Goal: Communication & Community: Answer question/provide support

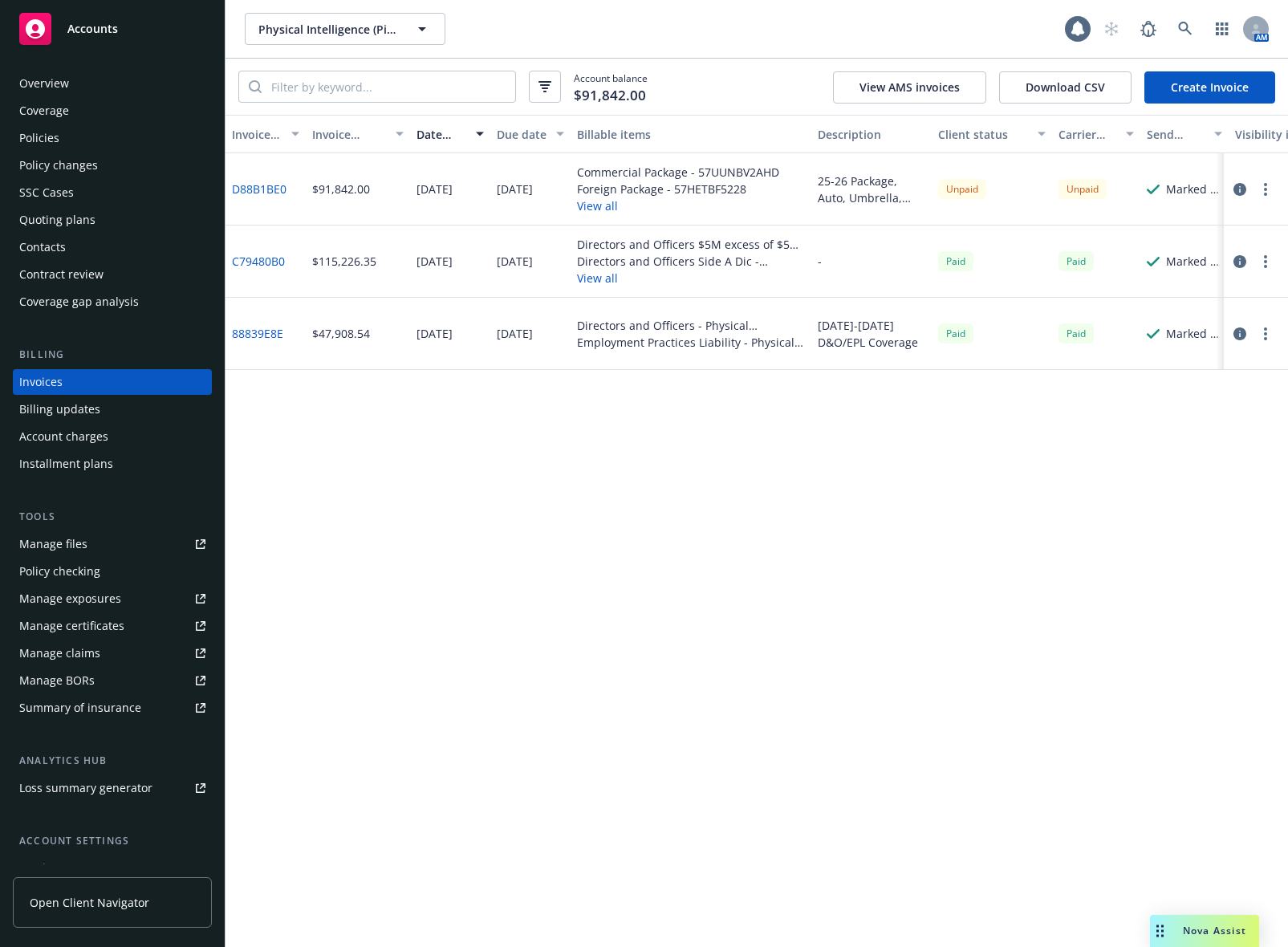
click at [100, 571] on div "Policy checking" at bounding box center [112, 571] width 186 height 26
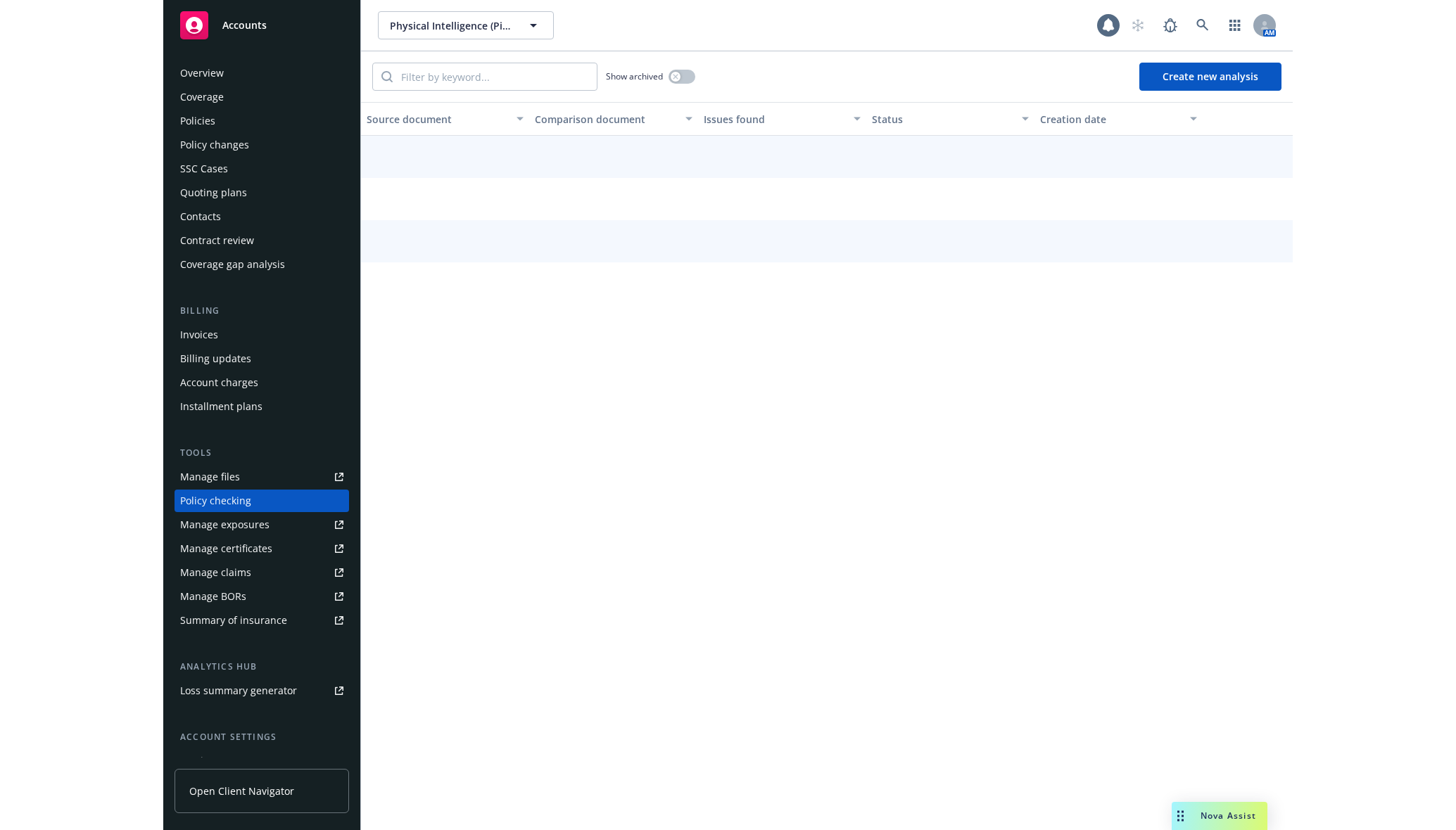
scroll to position [63, 0]
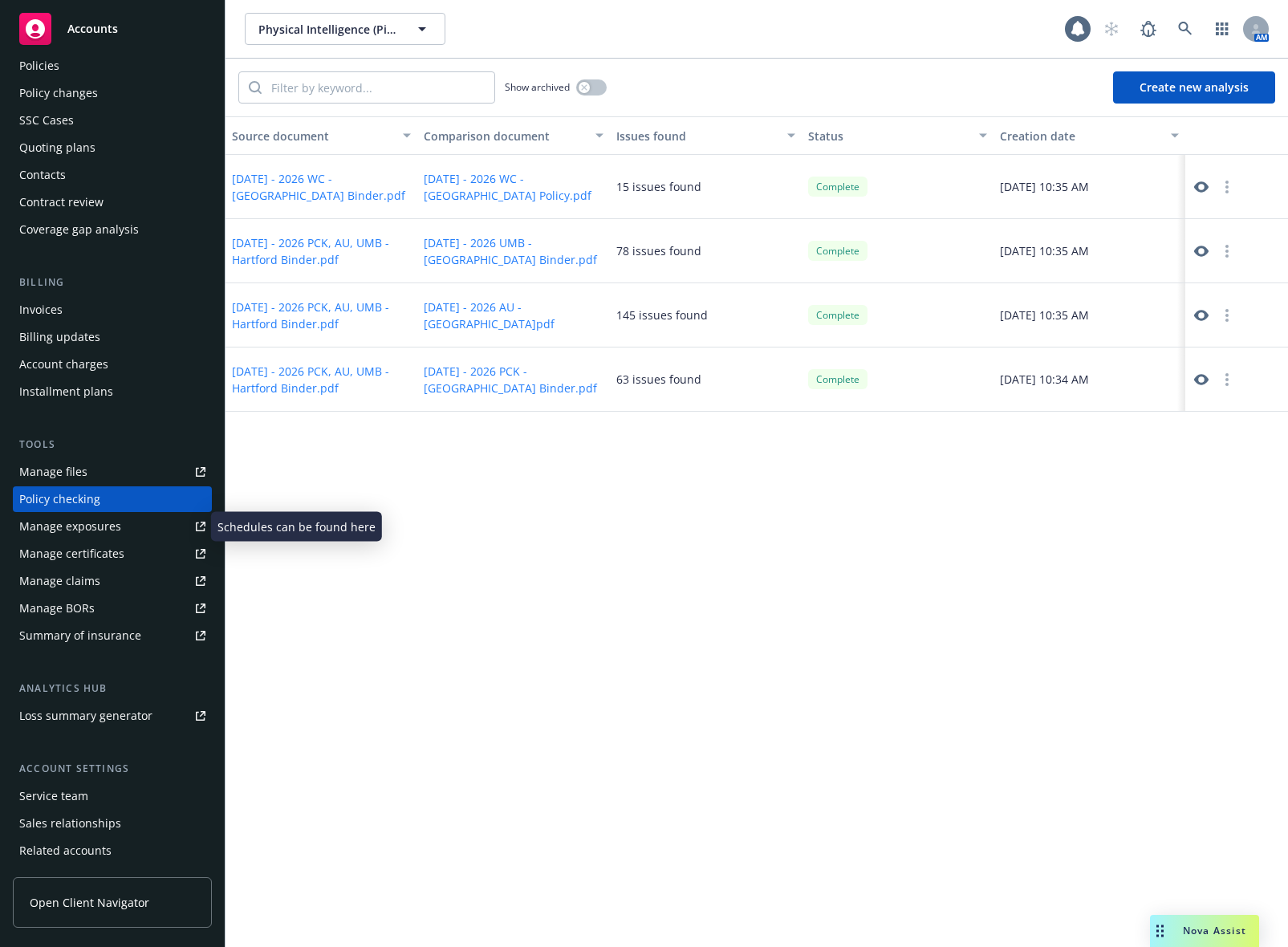
click at [105, 527] on div "Manage exposures" at bounding box center [70, 526] width 102 height 26
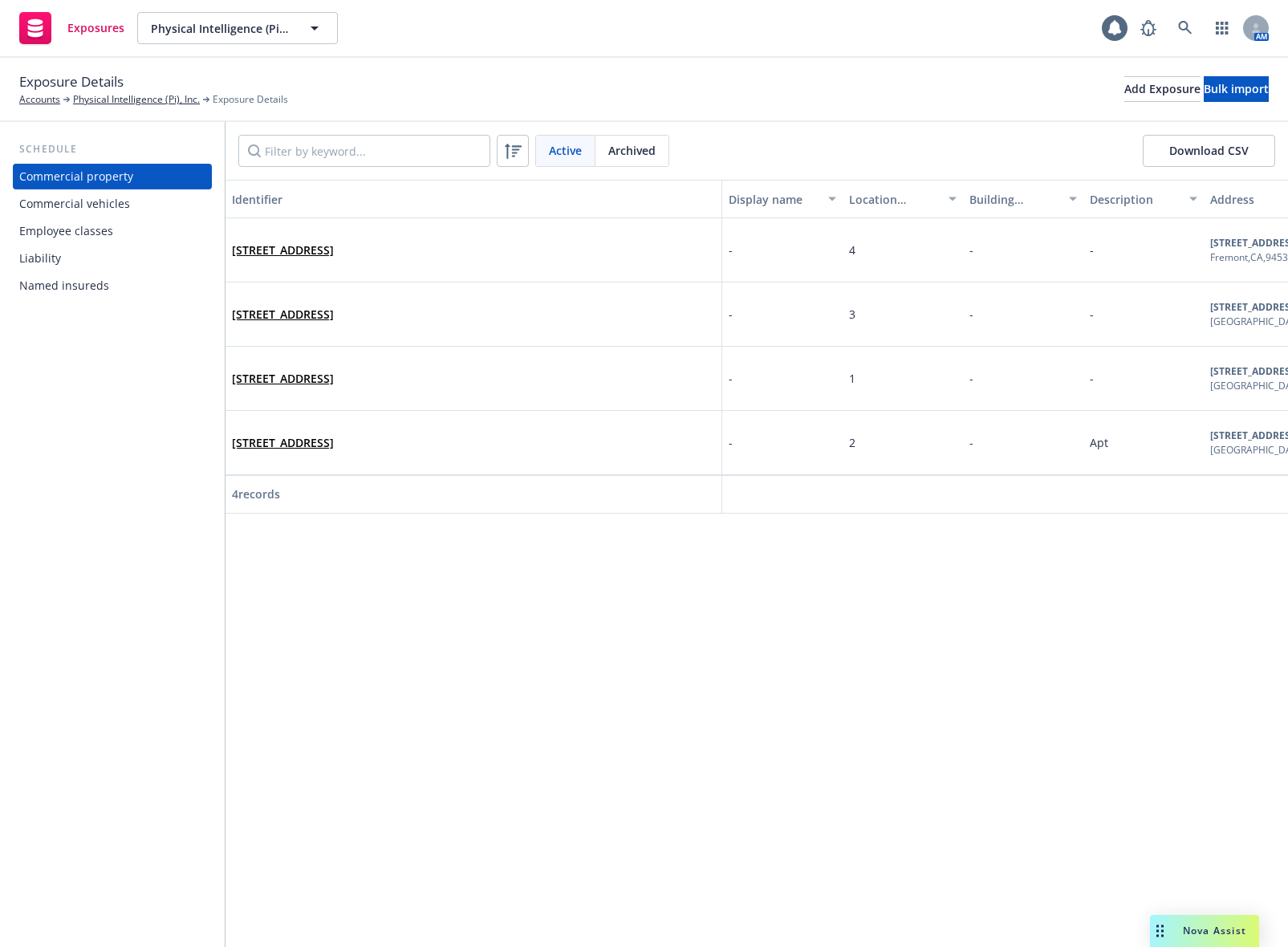
click at [110, 209] on div "Commercial vehicles" at bounding box center [74, 203] width 110 height 26
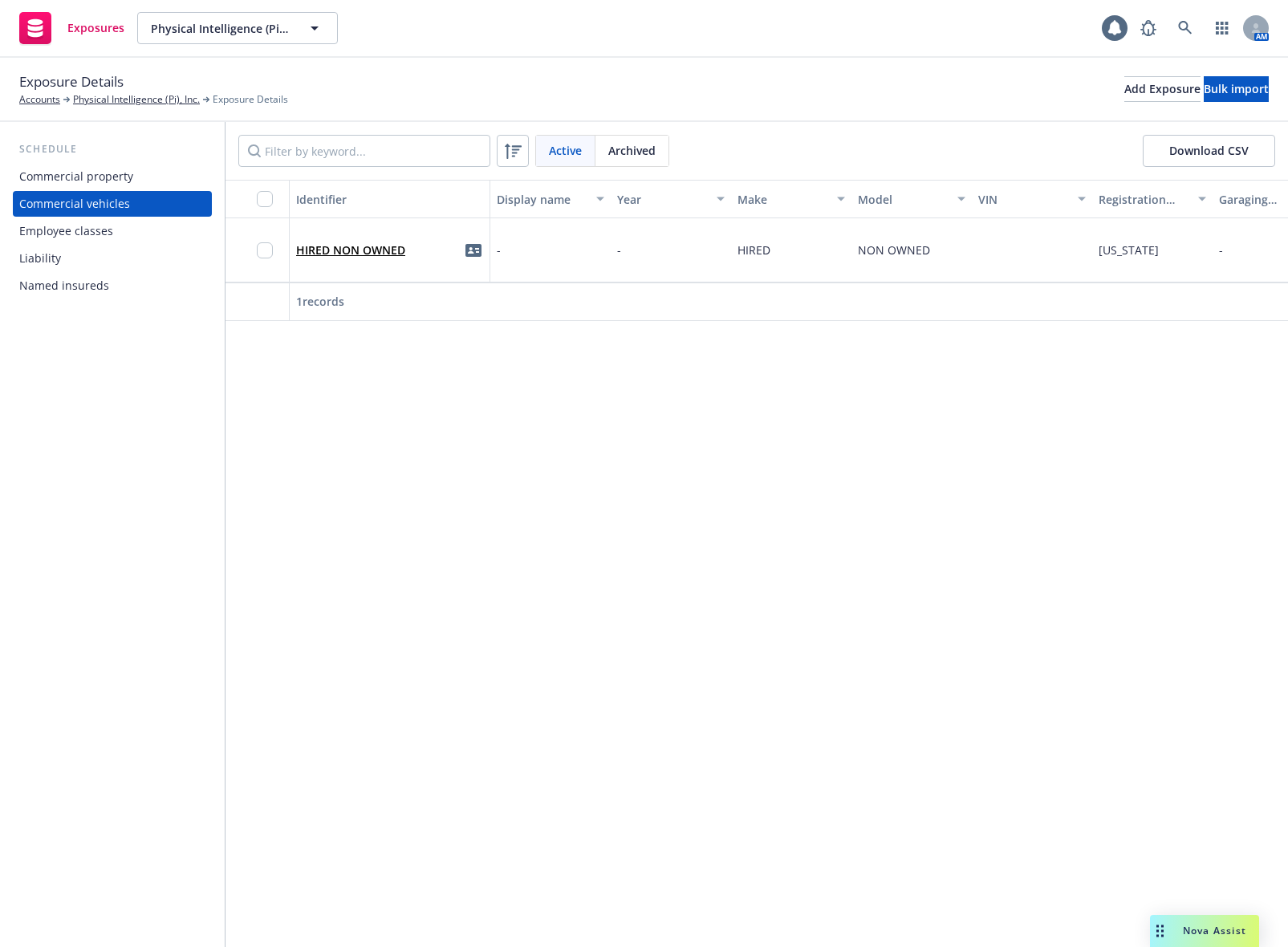
click at [101, 228] on div "Employee classes" at bounding box center [66, 231] width 94 height 26
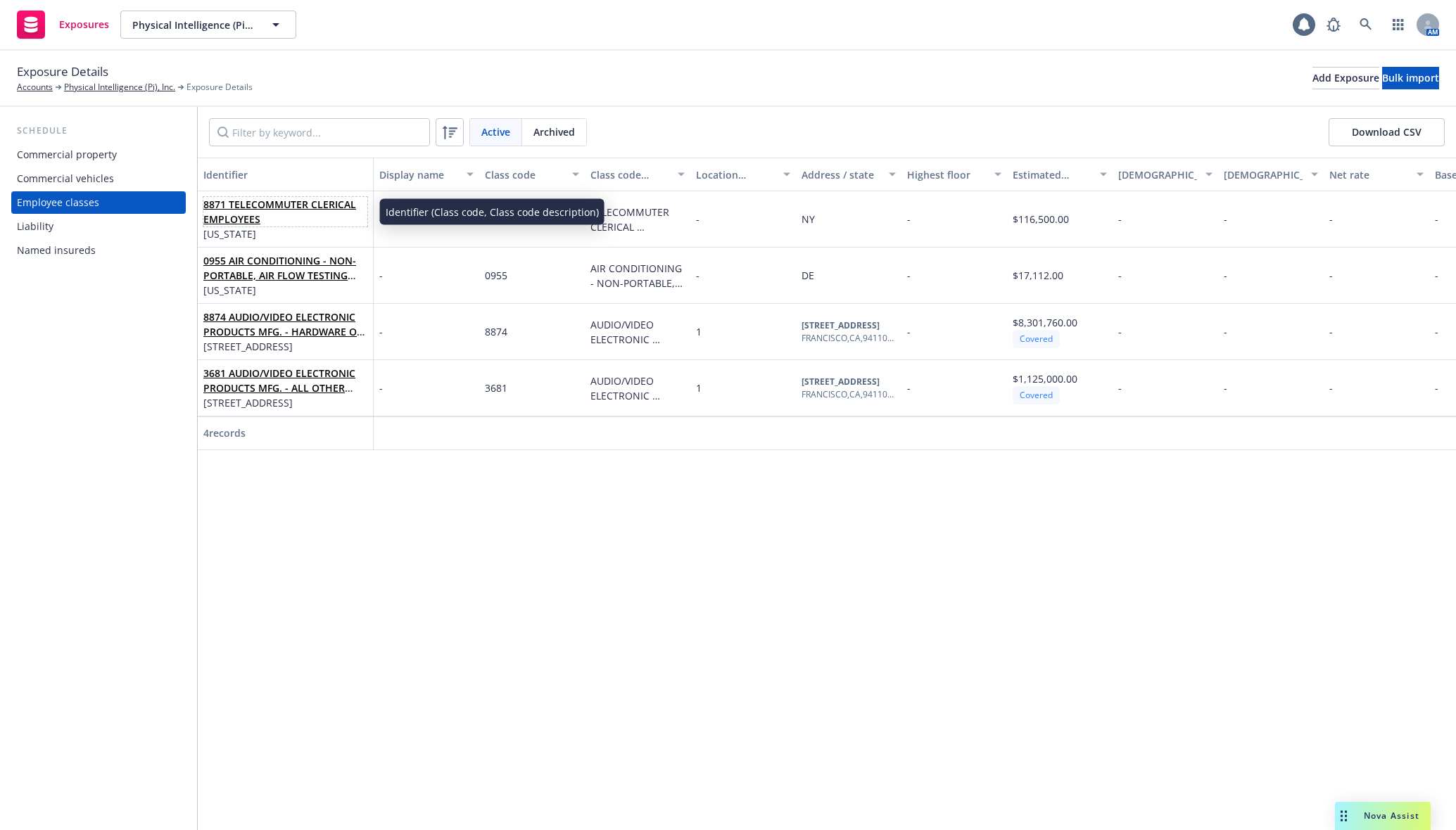
click at [234, 217] on link "8871 TELECOMMUTER CLERICAL EMPLOYEES" at bounding box center [280, 212] width 153 height 28
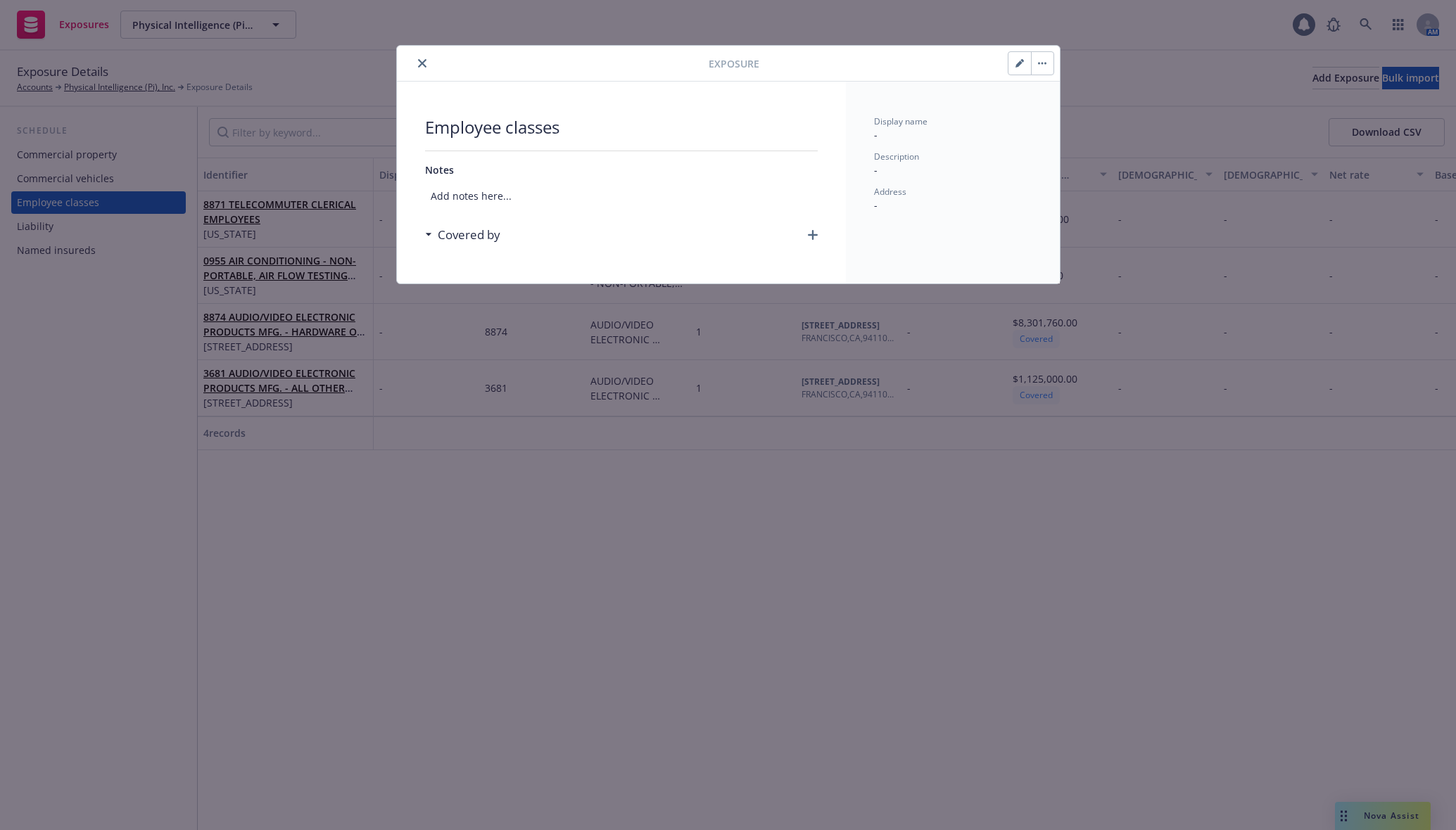
click at [1041, 73] on button "button" at bounding box center [1042, 63] width 23 height 23
click at [1046, 92] on link "Archive" at bounding box center [1072, 102] width 80 height 28
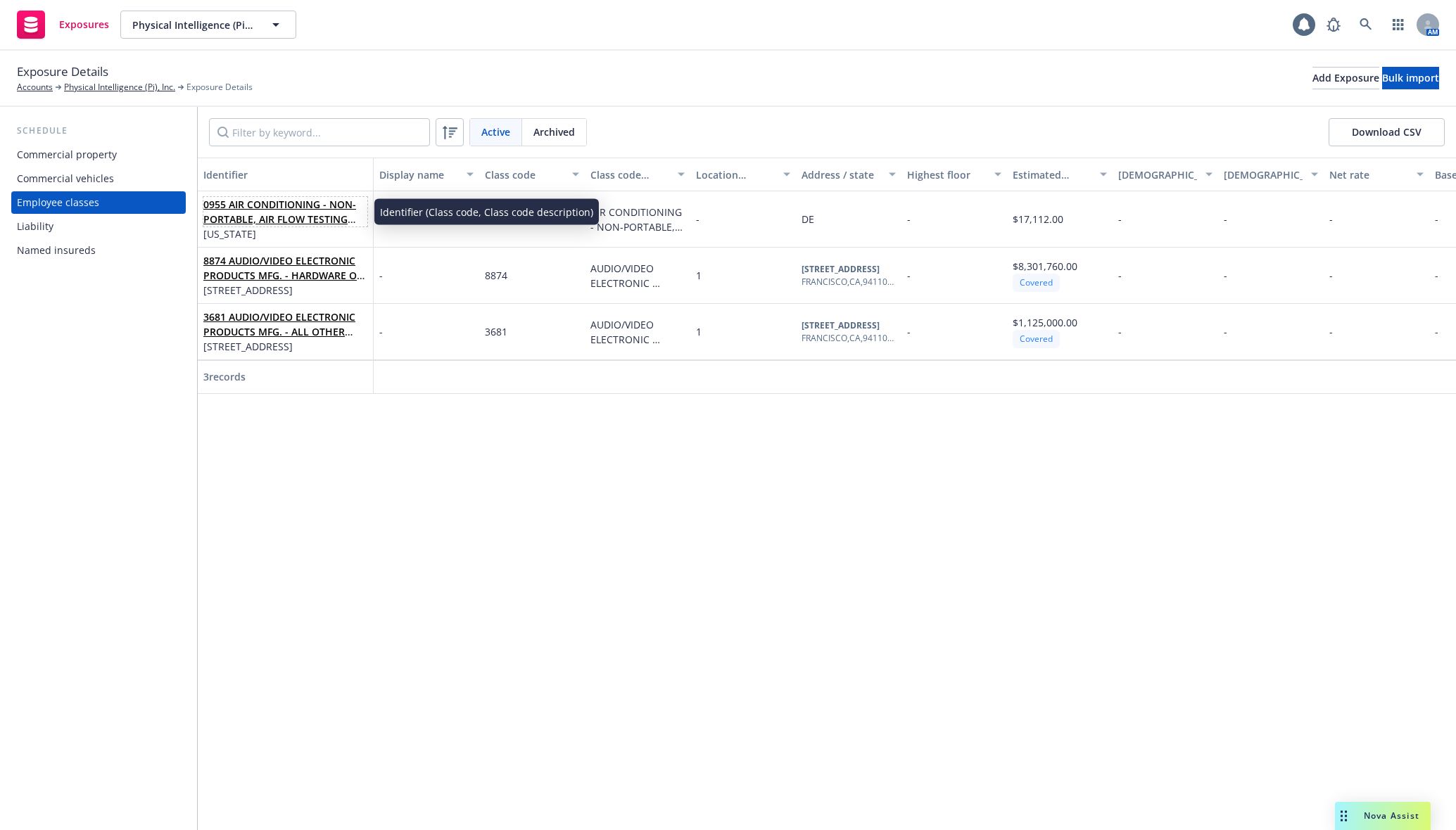
click at [319, 215] on link "0955 AIR CONDITIONING - NON-PORTABLE, AIR FLOW TESTING AND BALANCING - BY SPECI…" at bounding box center [282, 226] width 157 height 57
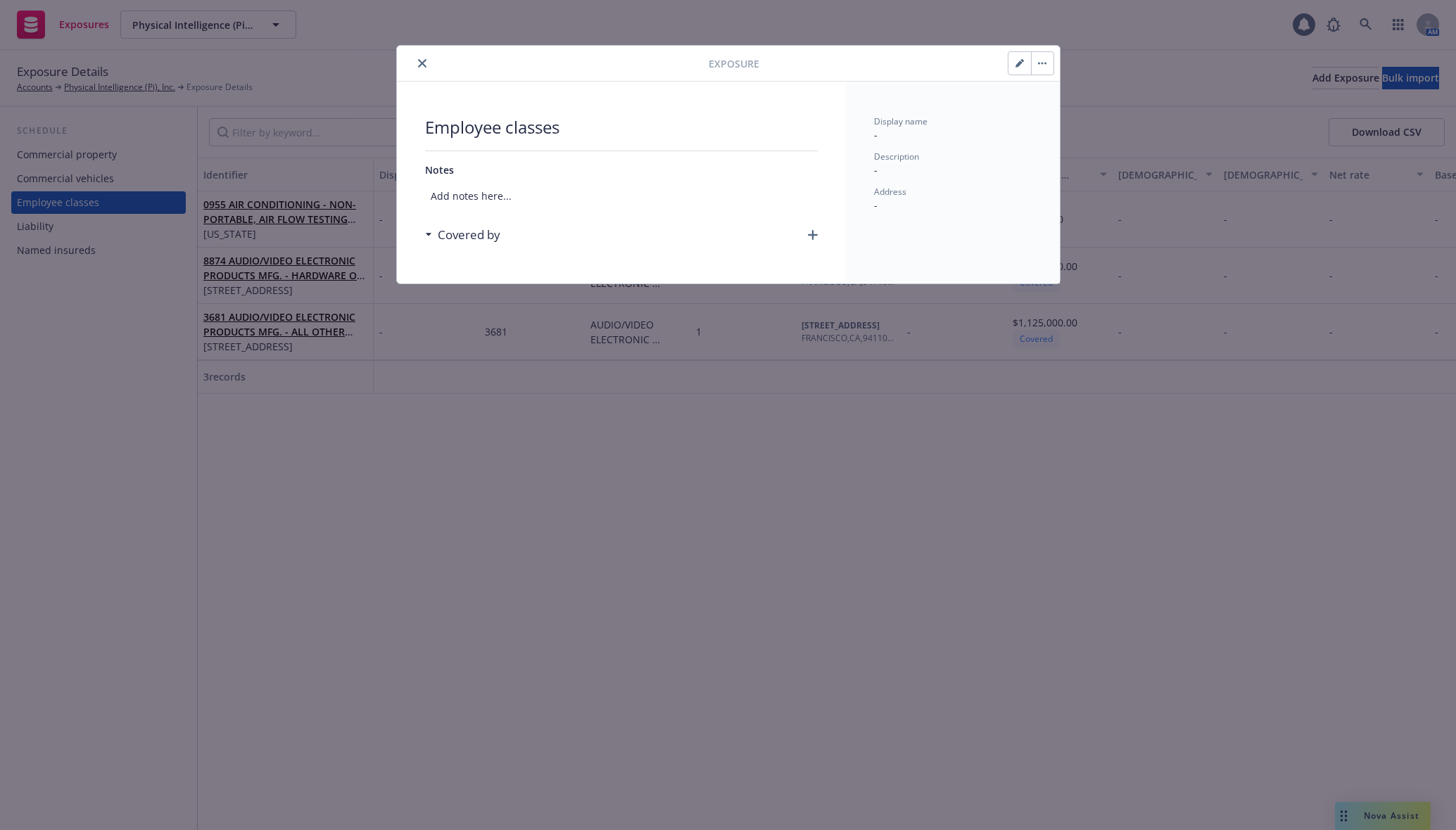
click at [1045, 65] on button "button" at bounding box center [1042, 63] width 23 height 23
click at [1052, 100] on link "Archive" at bounding box center [1072, 102] width 80 height 28
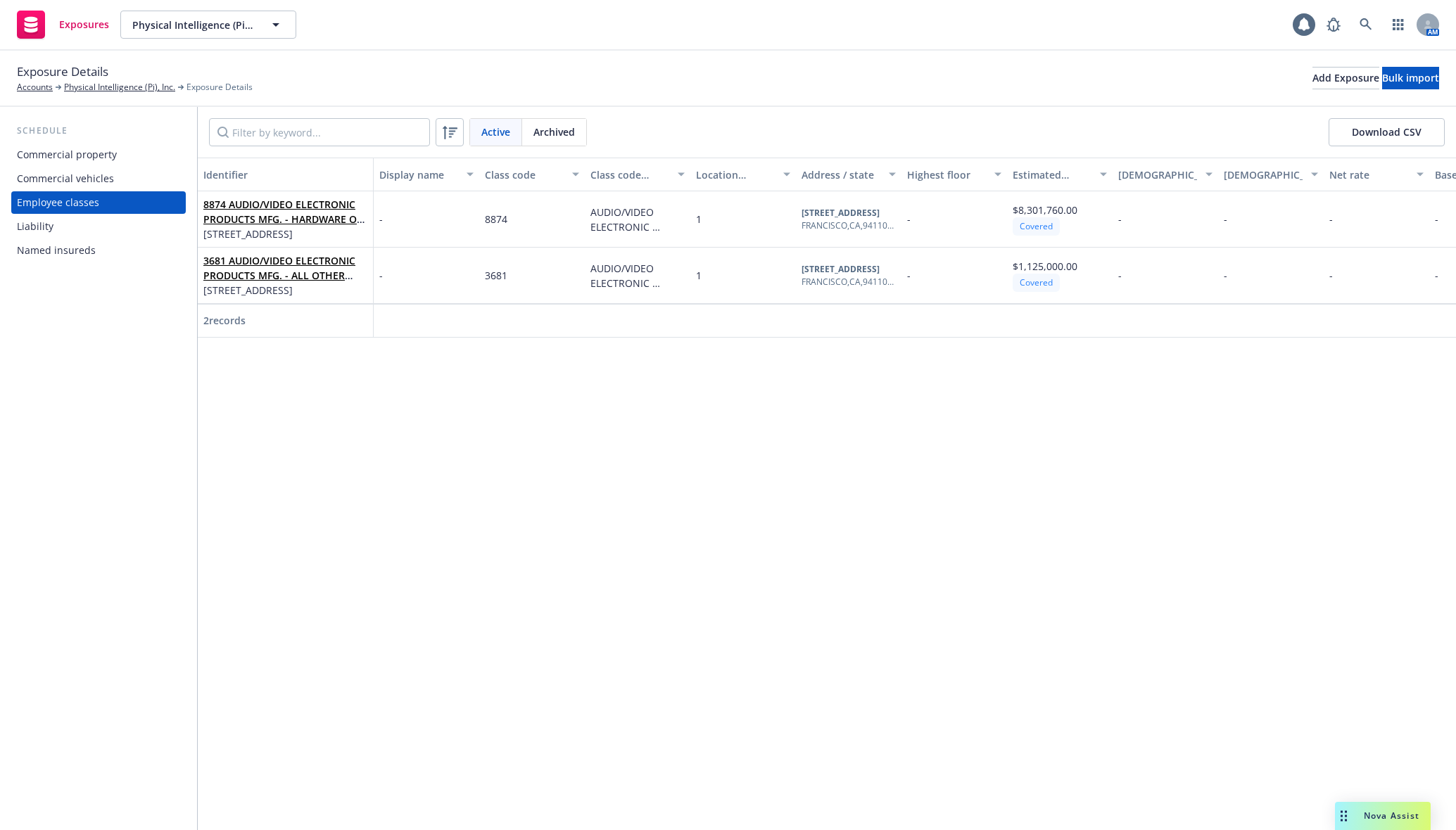
click at [918, 612] on div "Identifier Display name Class code Class code description Location number Addre…" at bounding box center [827, 494] width 1258 height 673
click at [463, 554] on div "Identifier Display name Class code Class code description Location number Addre…" at bounding box center [827, 494] width 1258 height 673
click at [363, 44] on div "Exposures Physical Intelligence (Pi), Inc. Physical Intelligence (Pi), Inc. 1 AM" at bounding box center [728, 25] width 1456 height 51
click at [88, 92] on link "Physical Intelligence (Pi), Inc." at bounding box center [119, 87] width 111 height 12
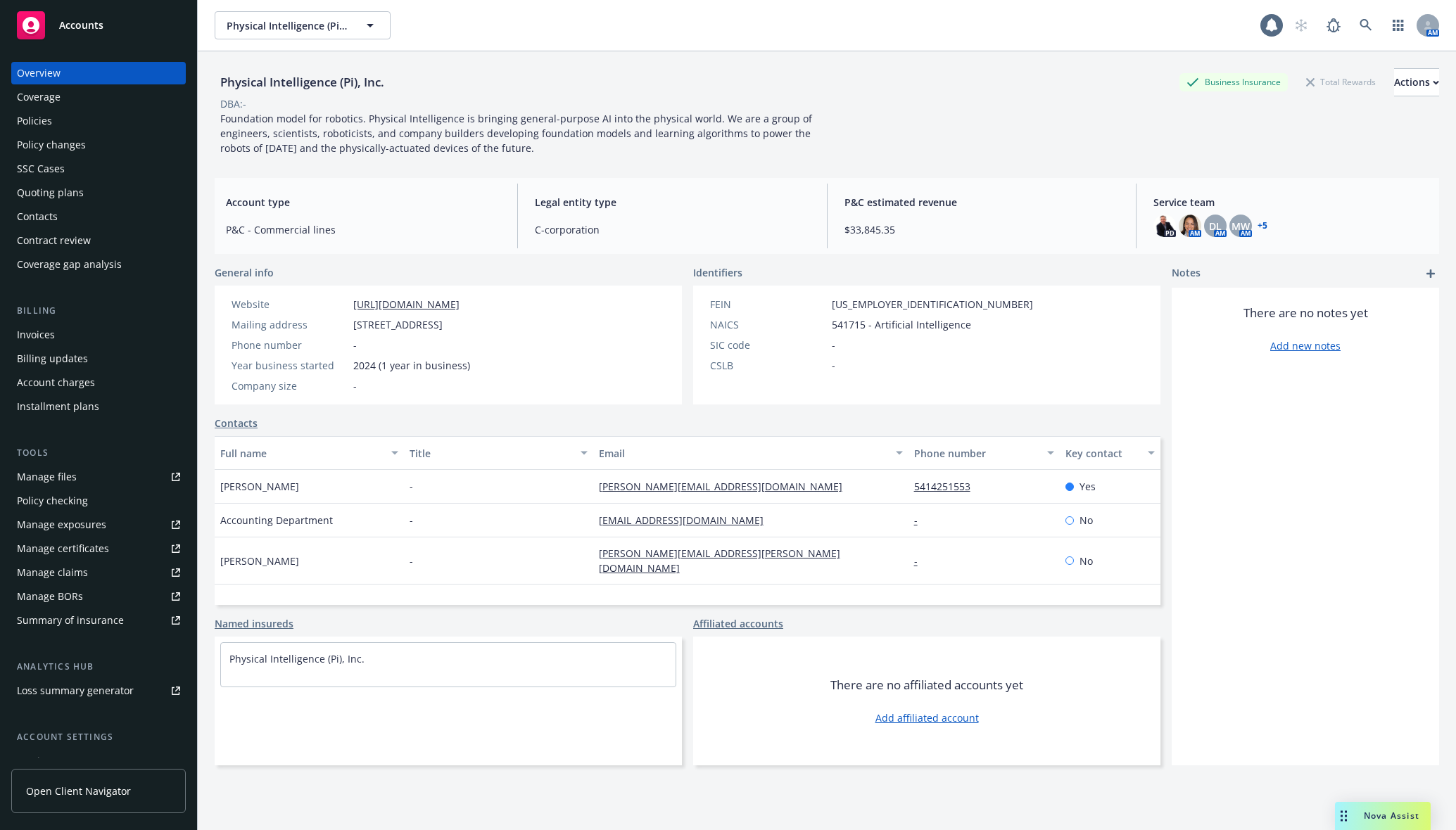
click at [94, 119] on div "Policies" at bounding box center [98, 121] width 163 height 23
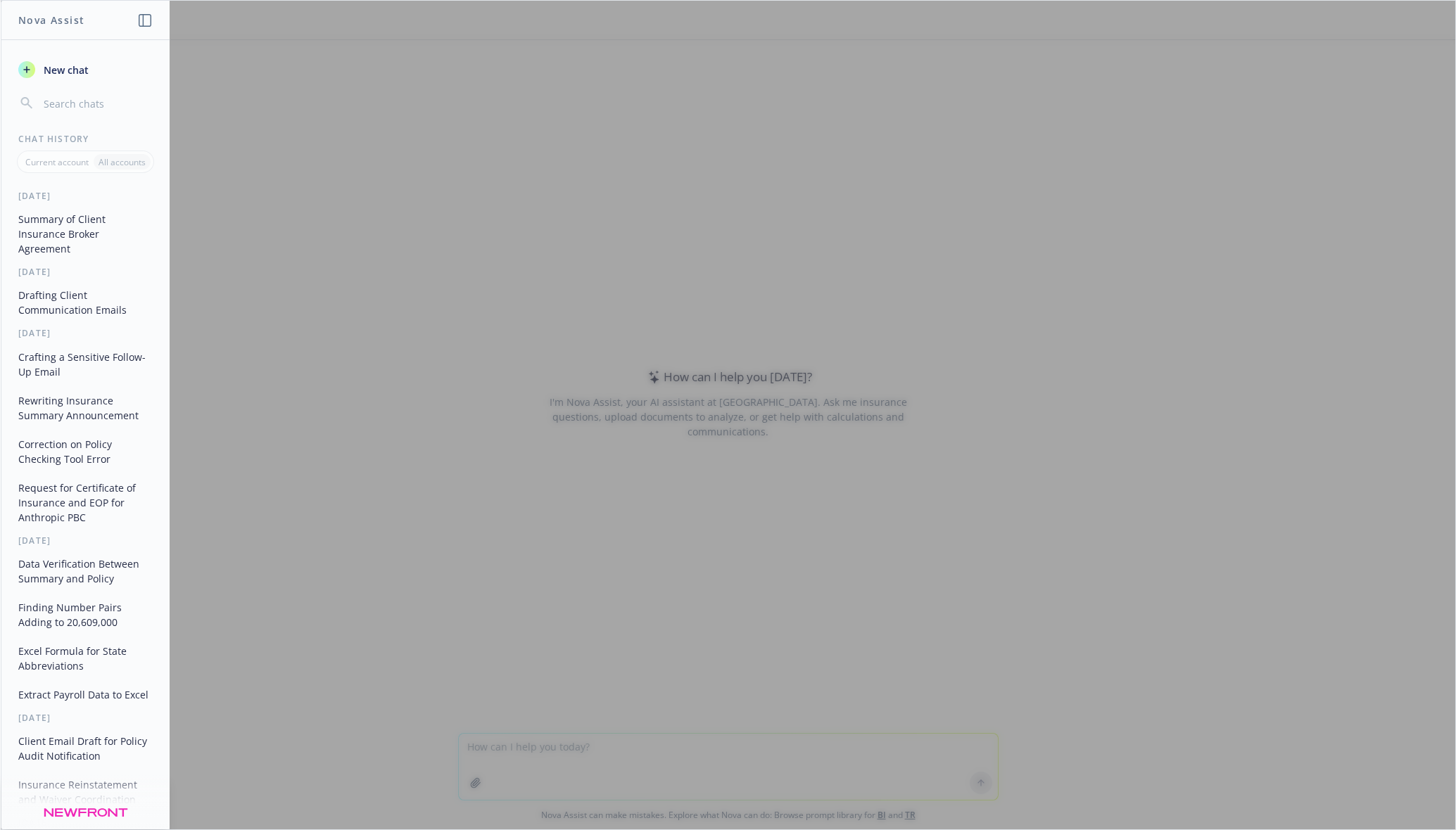
click at [41, 367] on button "Crafting a Sensitive Follow-Up Email" at bounding box center [85, 364] width 146 height 38
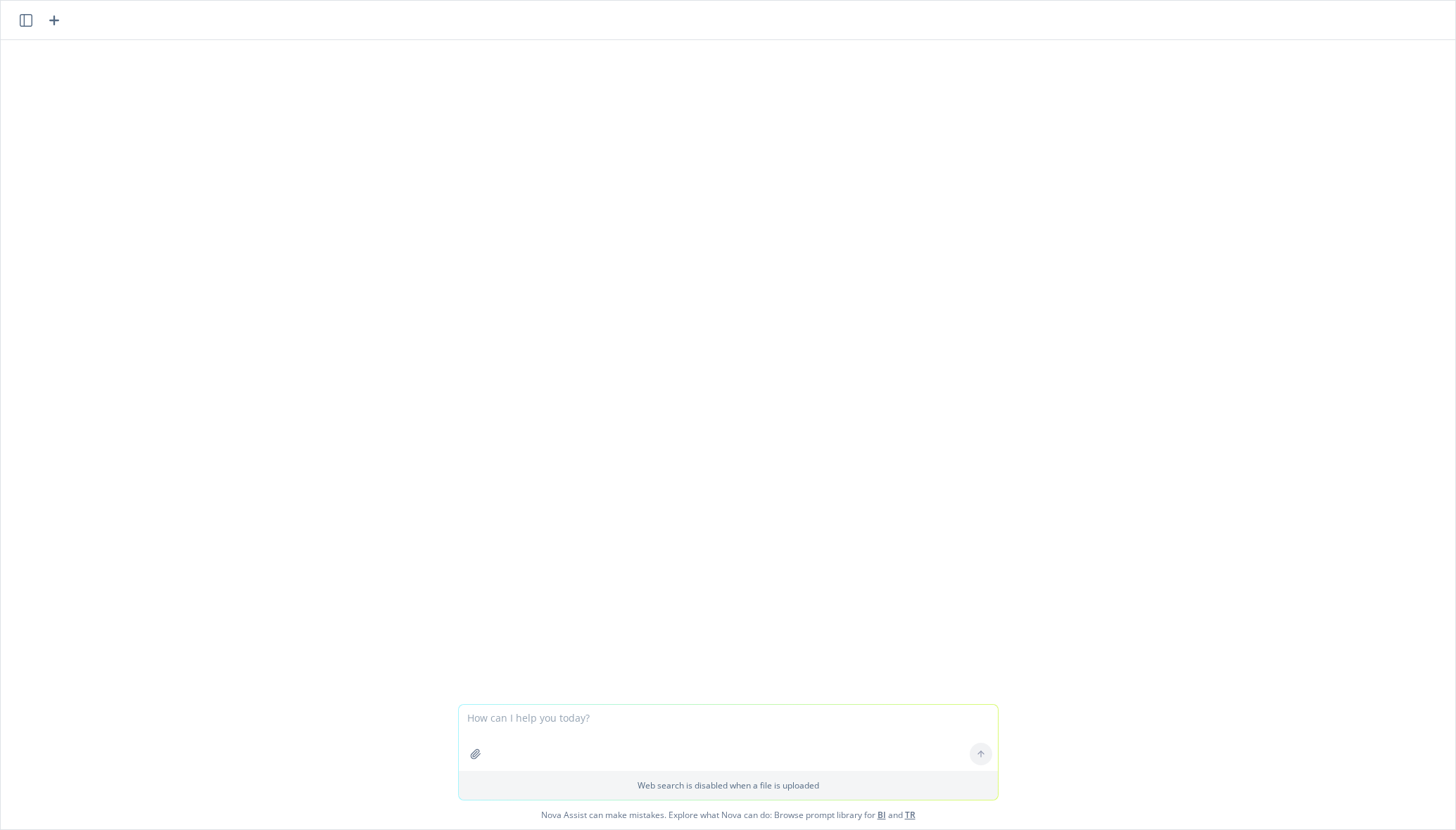
scroll to position [469, 0]
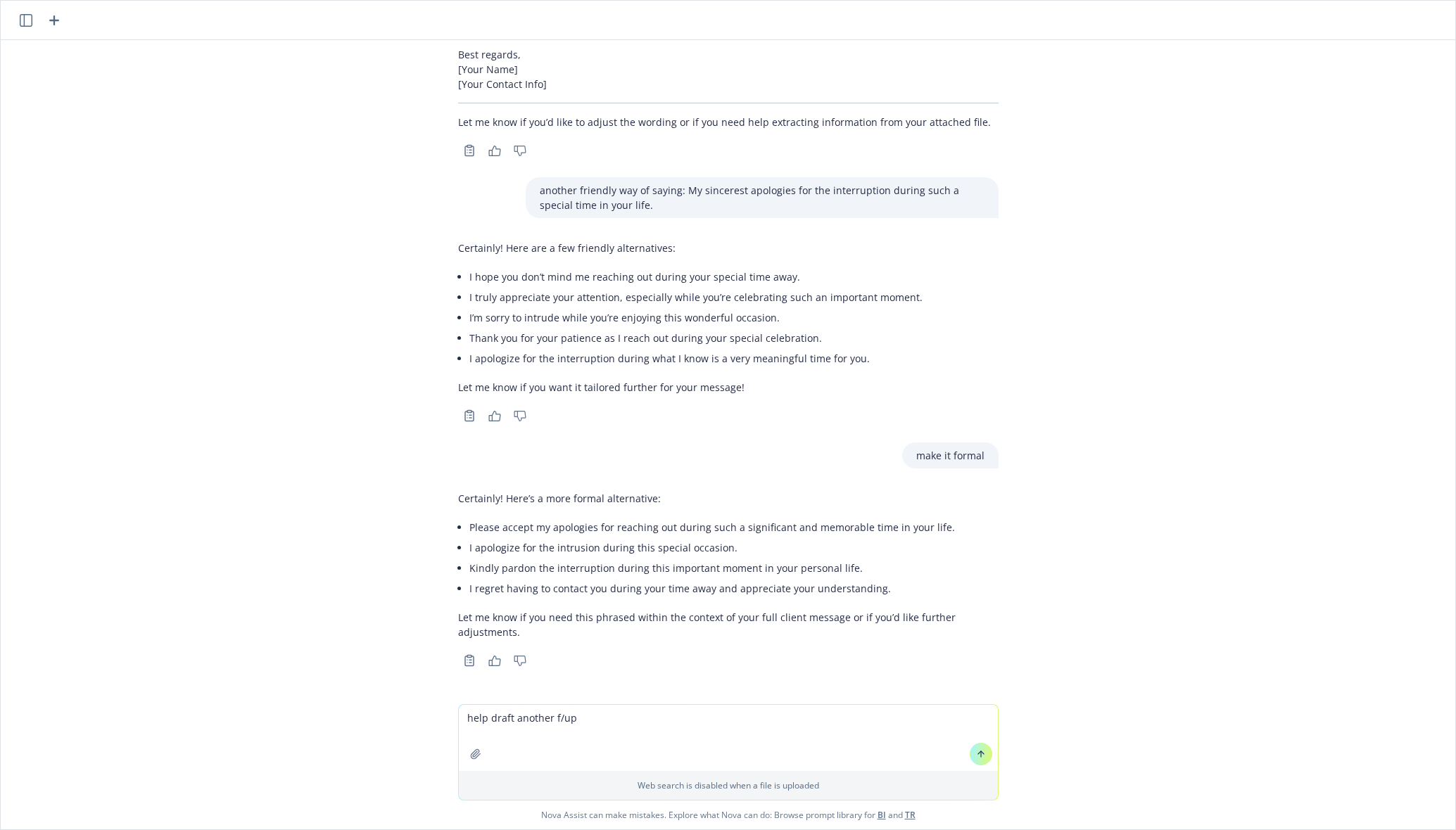
type textarea "help draft another f/up Your Business Owner Policy remains cancelled. We are wa…"
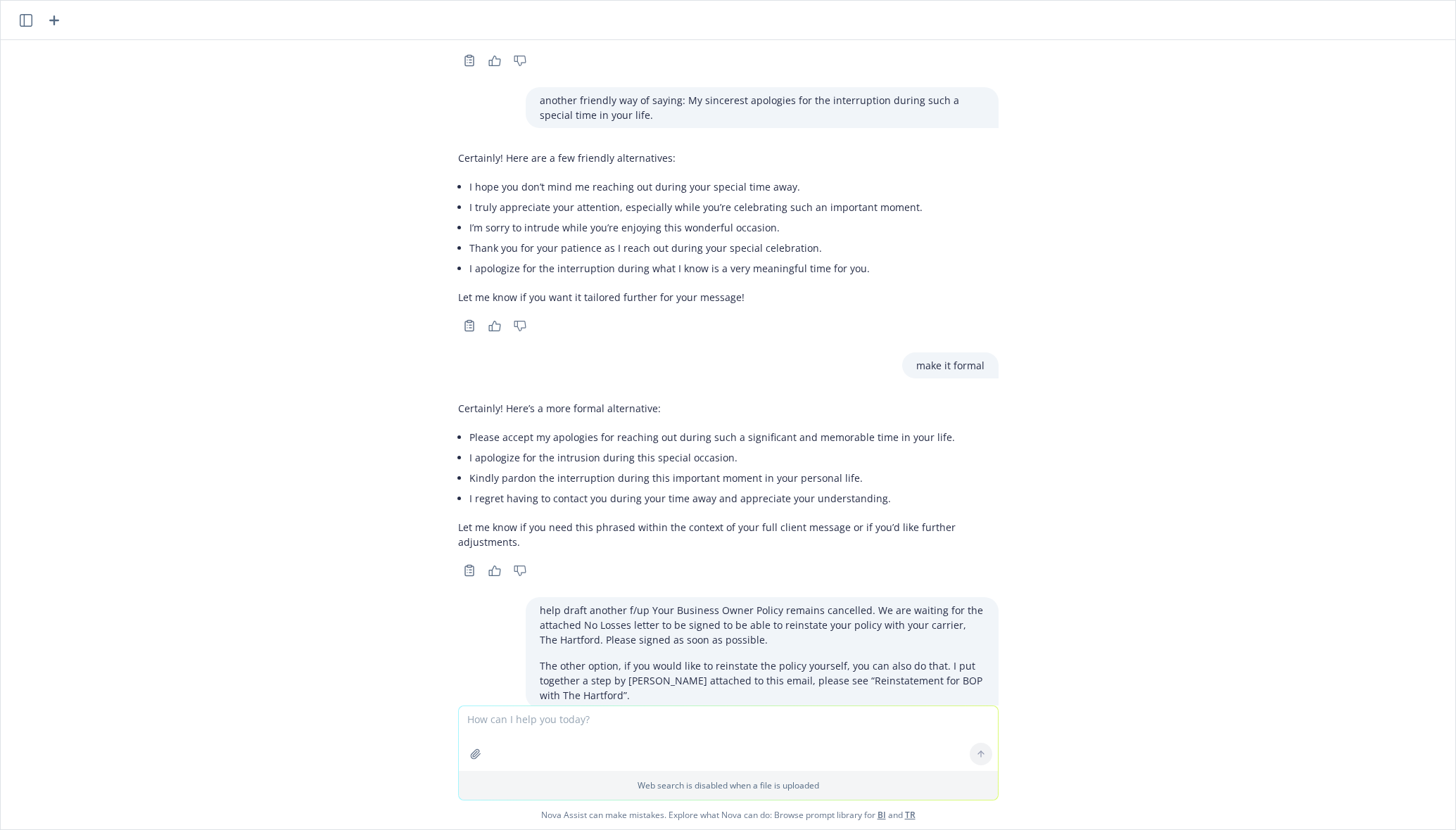
scroll to position [661, 0]
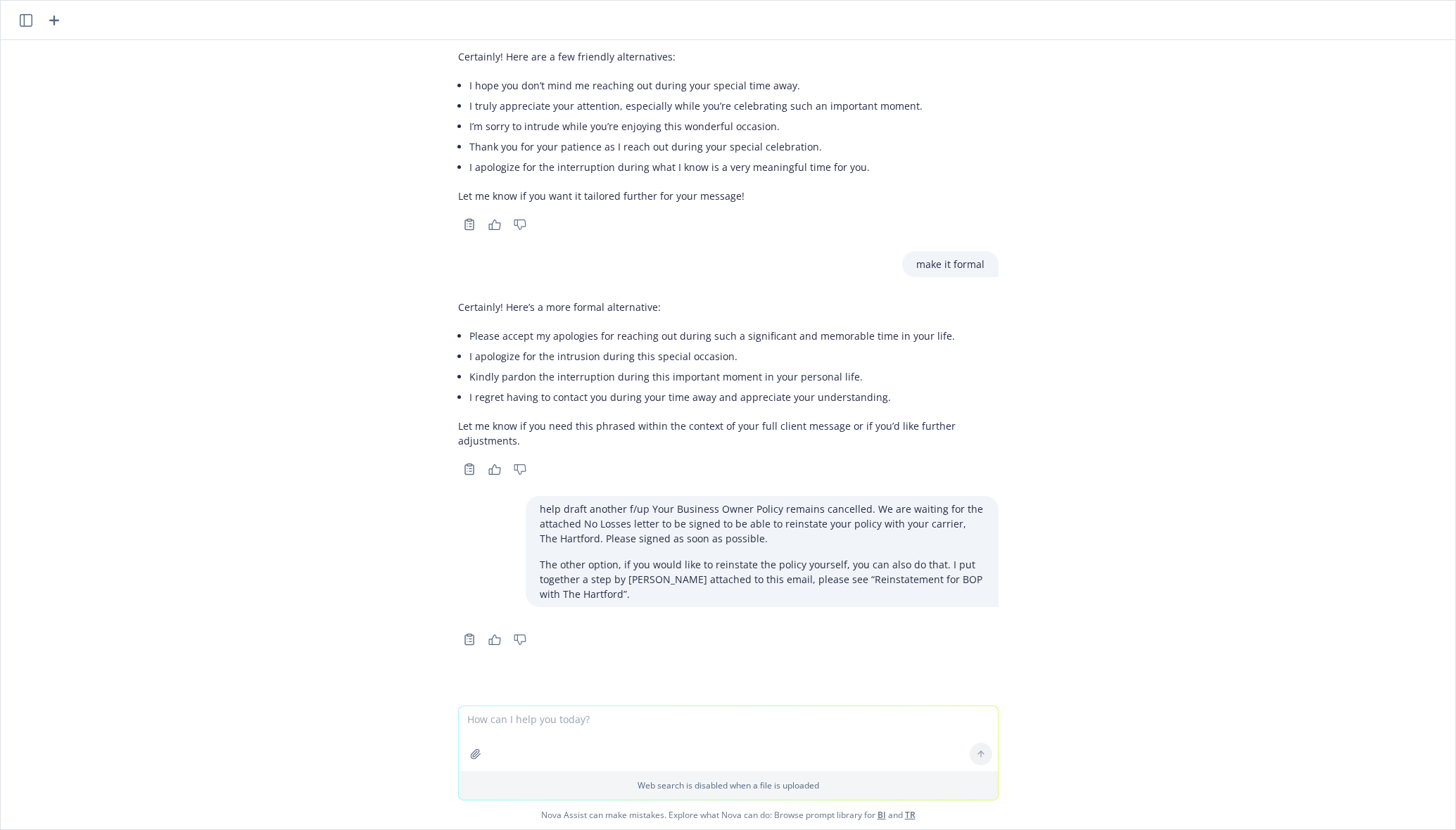
click at [456, 493] on div "png image.png client is on their honeymoon, and I would like to be sensative to…" at bounding box center [728, 372] width 1455 height 666
click at [603, 714] on textarea at bounding box center [728, 738] width 539 height 65
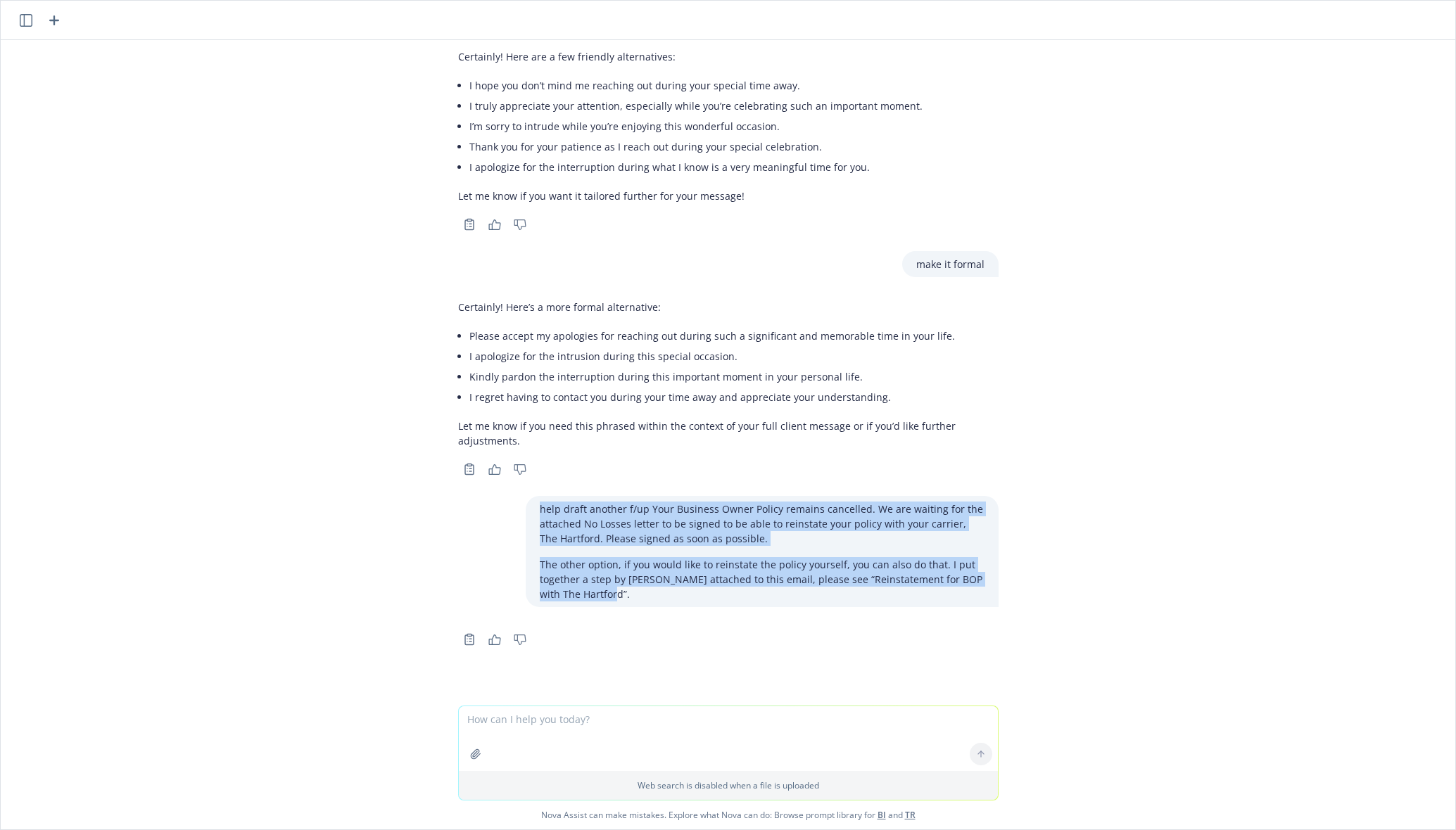
drag, startPoint x: 526, startPoint y: 508, endPoint x: 607, endPoint y: 591, distance: 116.0
click at [607, 591] on div "help draft another f/up Your Business Owner Policy remains cancelled. We are wa…" at bounding box center [763, 551] width 473 height 111
copy div "help draft another f/up Your Business Owner Policy remains cancelled. We are wa…"
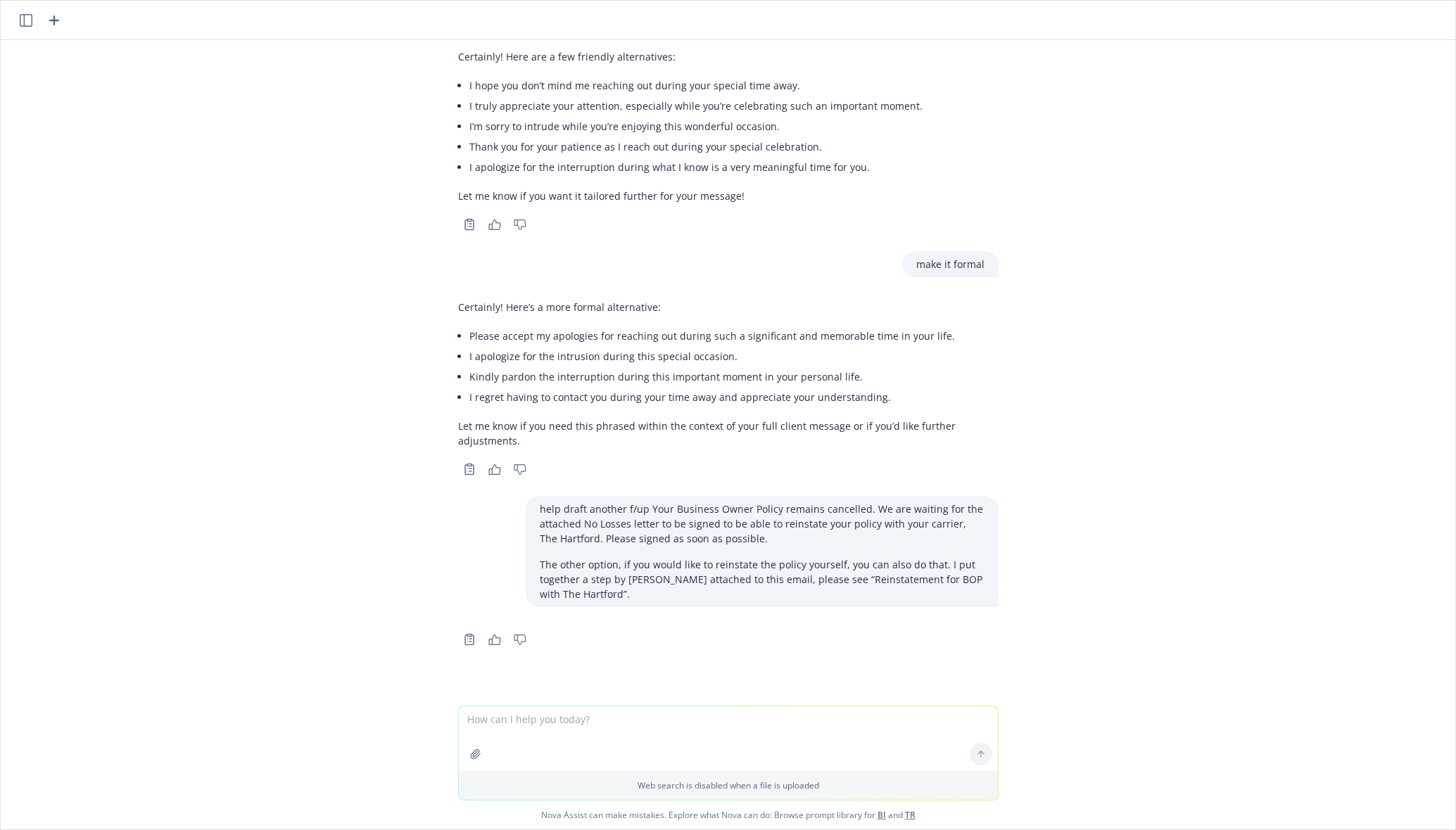
click at [506, 720] on textarea at bounding box center [728, 738] width 539 height 65
paste textarea "help draft another f/up Your Business Owner Policy remains cancelled. We are wa…"
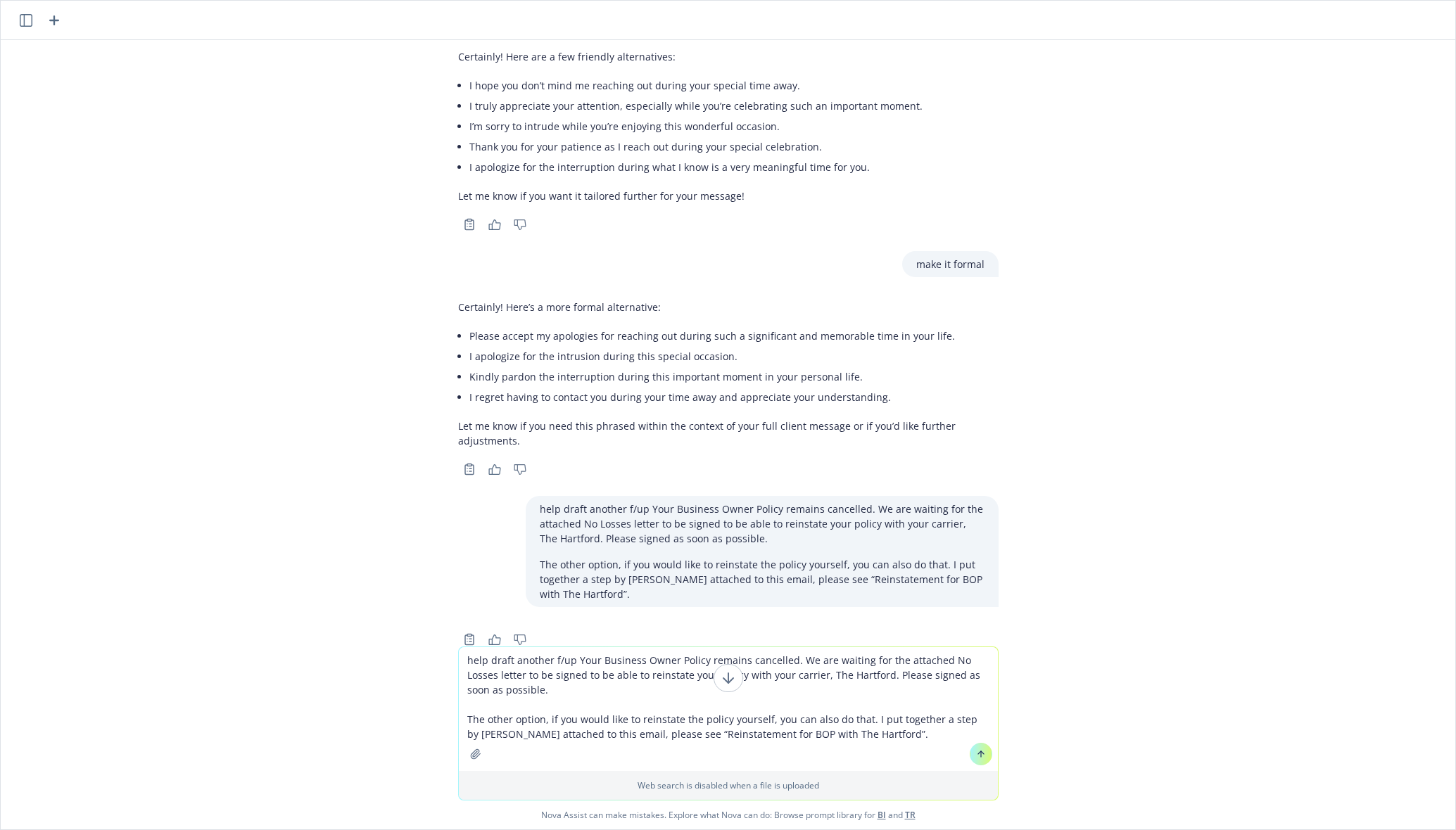
type textarea "help draft another f/up Your Business Owner Policy remains cancelled. We are wa…"
click at [977, 754] on icon at bounding box center [982, 754] width 10 height 10
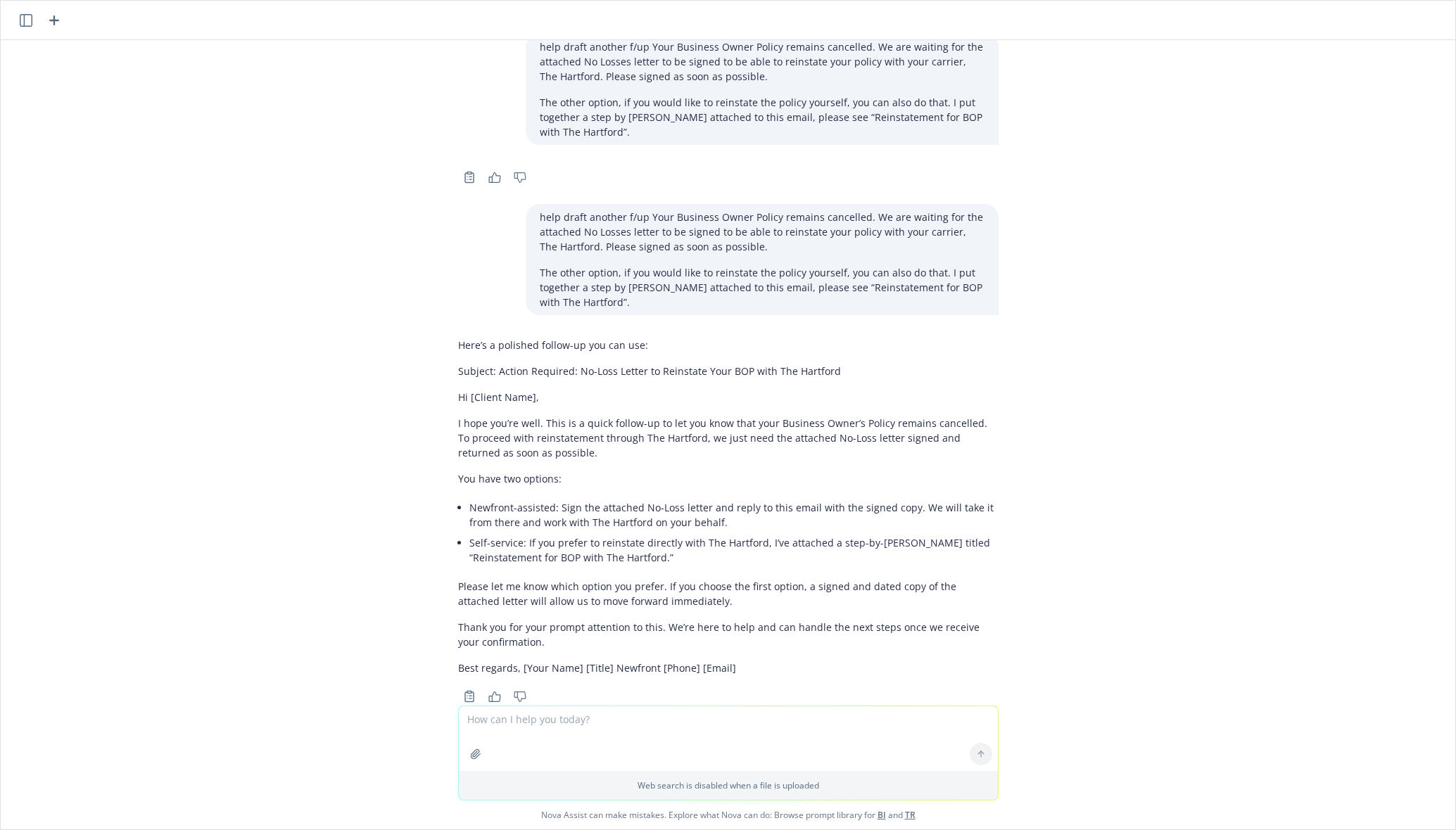
scroll to position [1157, 0]
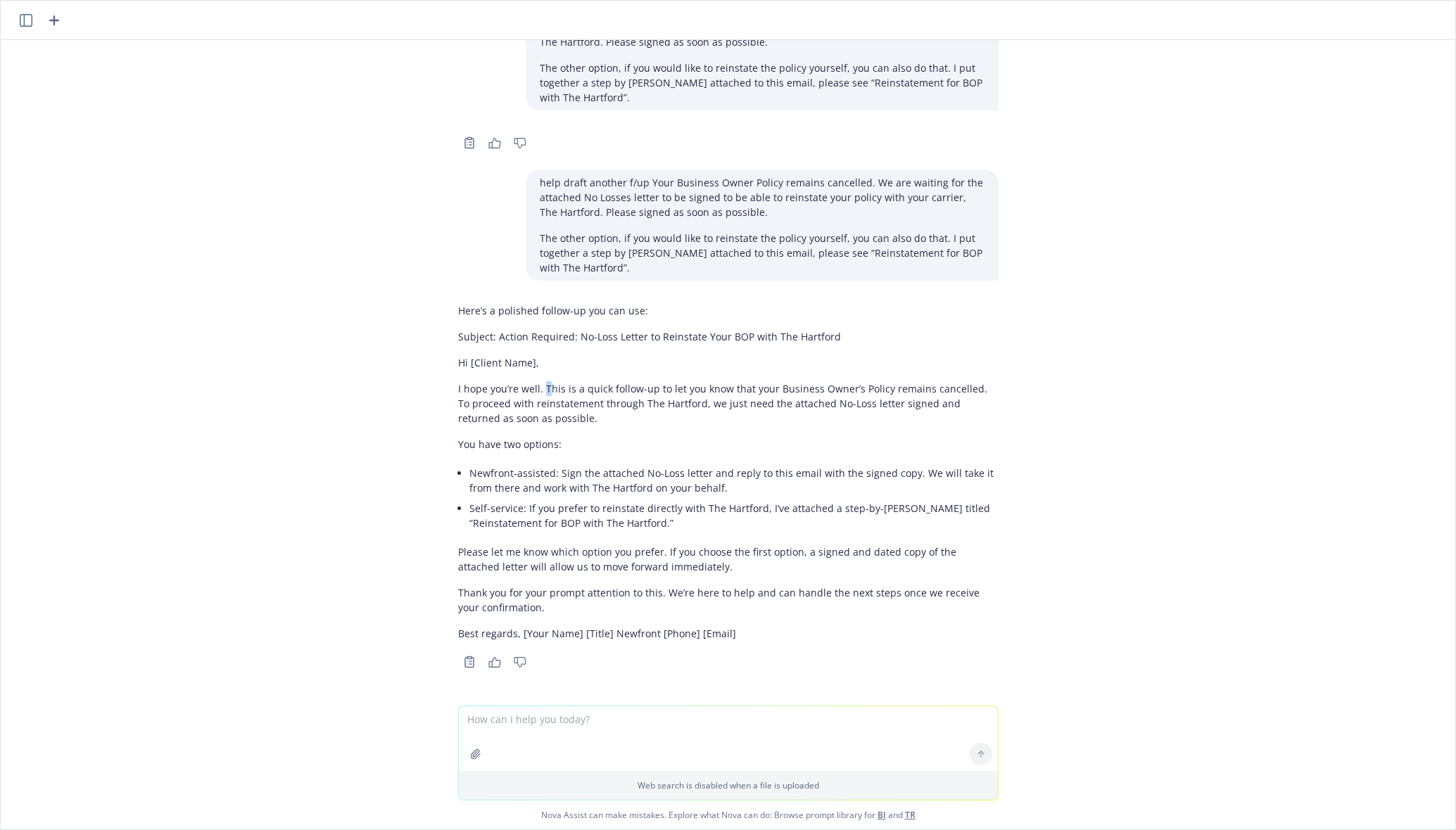
click at [533, 391] on p "I hope you’re well. This is a quick follow-up to let you know that your Busines…" at bounding box center [728, 403] width 541 height 44
click at [526, 387] on p "I hope you’re well. This is a quick follow-up to let you know that your Busines…" at bounding box center [728, 403] width 541 height 44
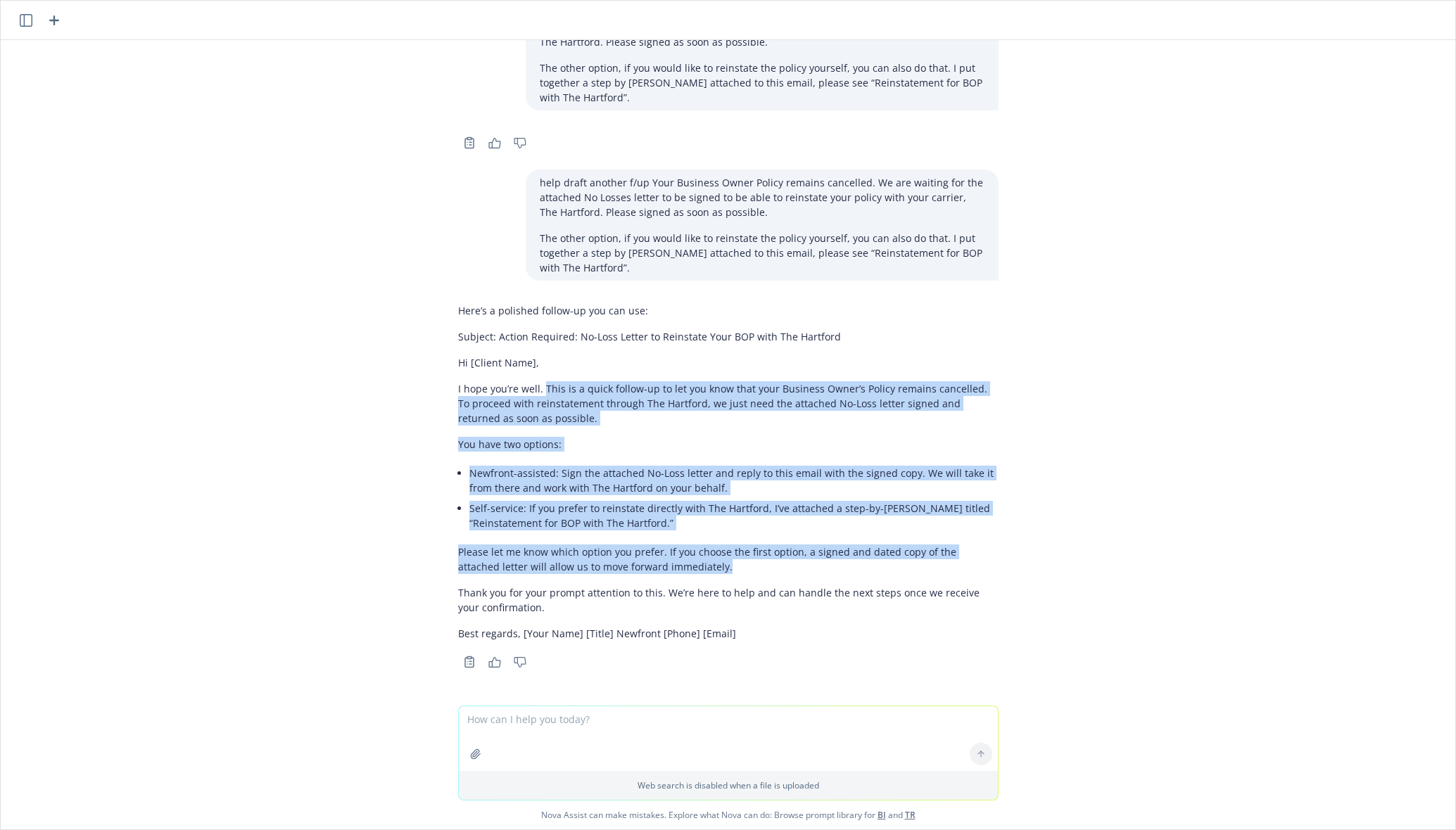
drag, startPoint x: 530, startPoint y: 386, endPoint x: 713, endPoint y: 567, distance: 257.4
click at [713, 567] on div "Here’s a polished follow-up you can use: Subject: Action Required: No-Loss Lett…" at bounding box center [728, 472] width 541 height 349
click at [458, 413] on p "I hope you’re well. This is a quick follow-up to let you know that your Busines…" at bounding box center [728, 403] width 541 height 44
click at [543, 388] on p "I hope you’re well. This is a quick follow-up to let you know that your Busines…" at bounding box center [728, 403] width 541 height 44
click at [532, 387] on p "I hope you’re well. This is a quick follow-up to let you know that your Busines…" at bounding box center [728, 403] width 541 height 44
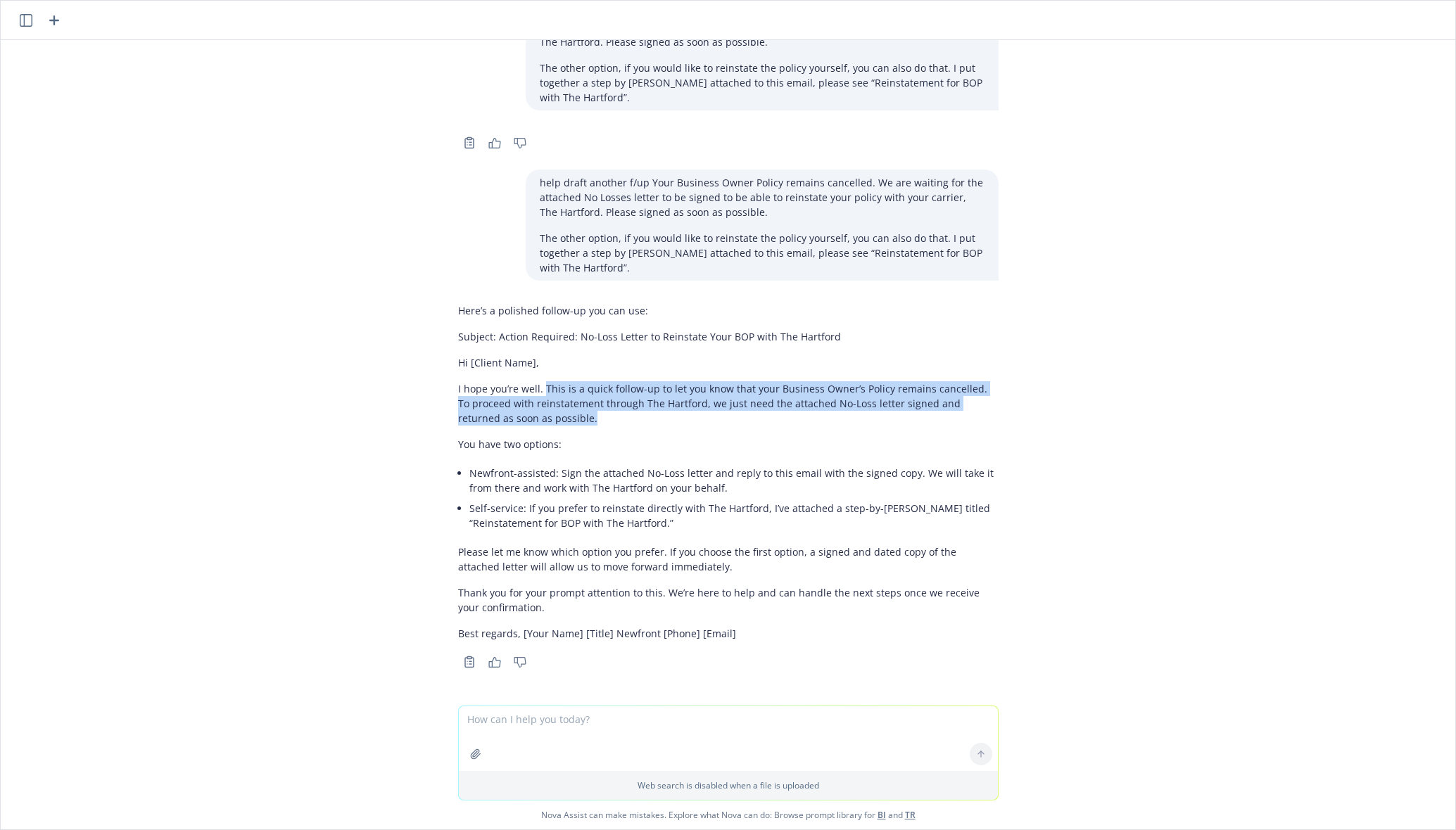
drag, startPoint x: 530, startPoint y: 385, endPoint x: 542, endPoint y: 418, distance: 35.1
click at [542, 418] on p "I hope you’re well. This is a quick follow-up to let you know that your Busines…" at bounding box center [728, 403] width 541 height 44
copy p "This is a quick follow-up to let you know that your Business Owner’s Policy rem…"
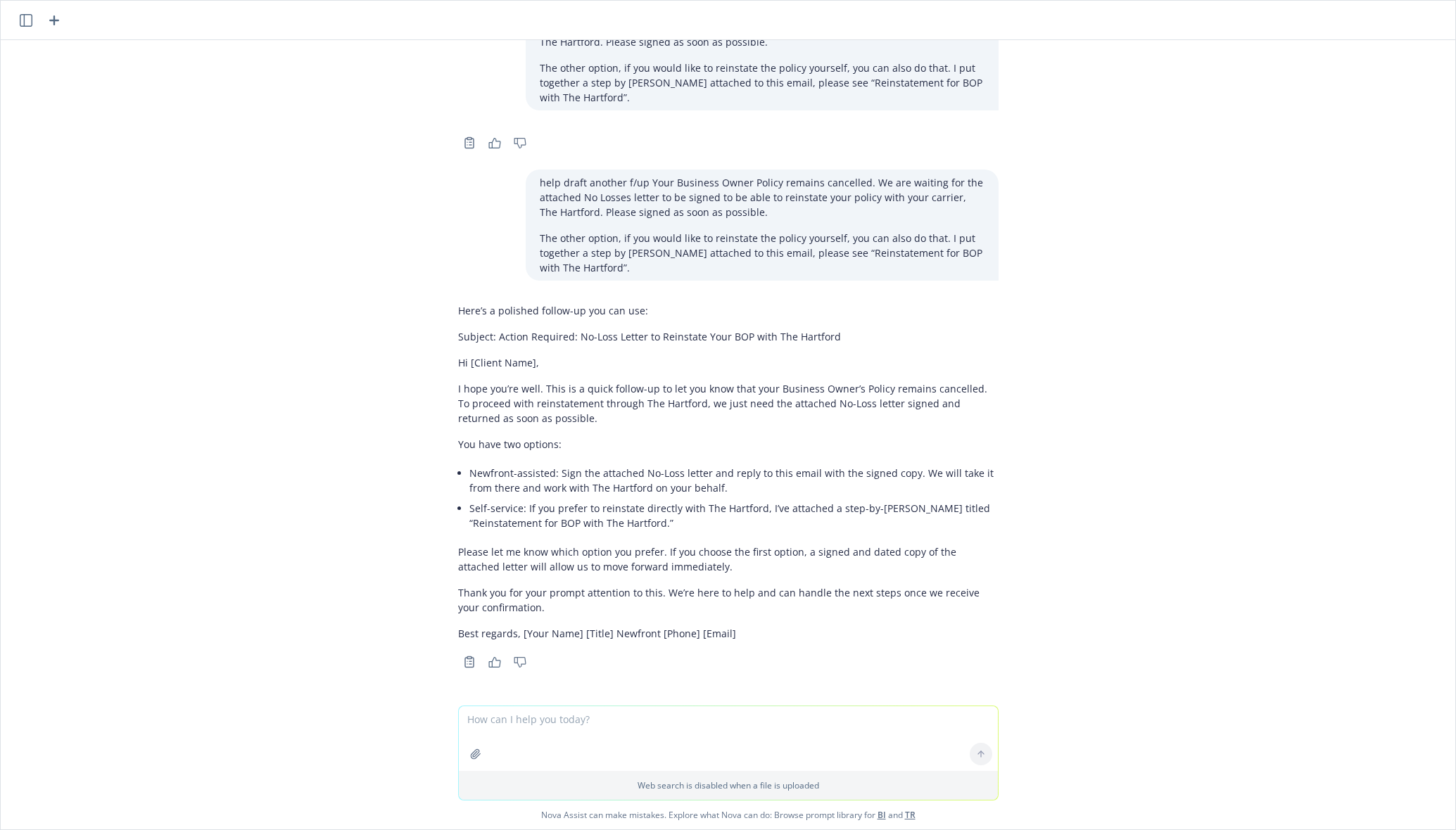
click at [675, 612] on p "Thank you for your prompt attention to this. We’re here to help and can handle …" at bounding box center [728, 600] width 541 height 30
drag, startPoint x: 663, startPoint y: 607, endPoint x: 652, endPoint y: 593, distance: 17.8
click at [652, 593] on p "Thank you for your prompt attention to this. We’re here to help and can handle …" at bounding box center [728, 600] width 541 height 30
copy p "We’re here to help and can handle the next steps once we receive your confirmat…"
